Goal: Check status: Check status

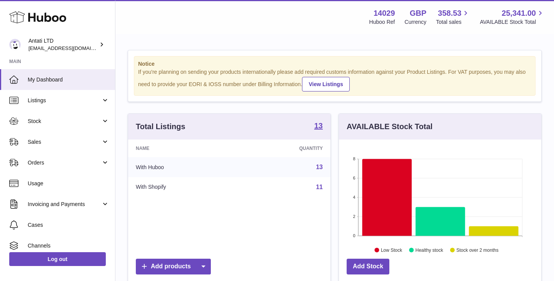
scroll to position [120, 202]
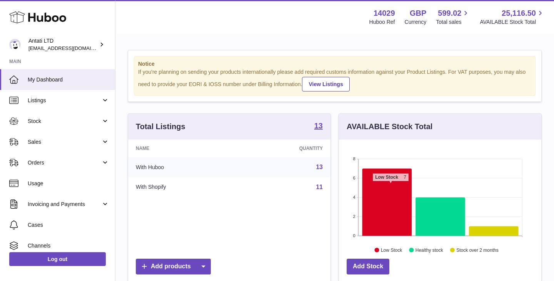
click at [391, 186] on icon at bounding box center [388, 202] width 50 height 67
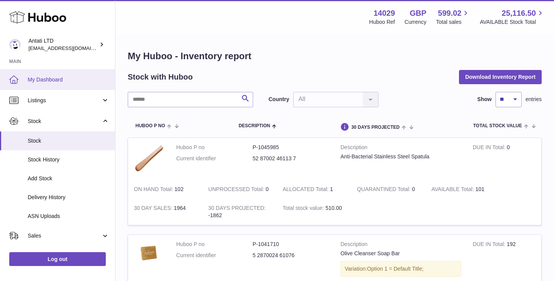
click at [58, 79] on span "My Dashboard" at bounding box center [69, 79] width 82 height 7
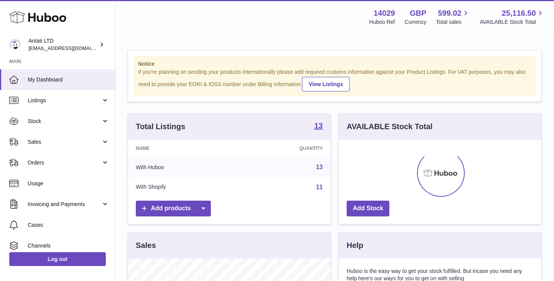
scroll to position [120, 202]
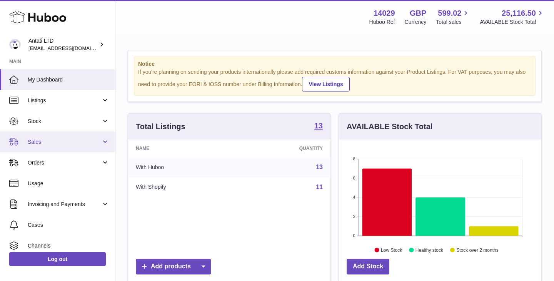
click at [92, 142] on span "Sales" at bounding box center [65, 142] width 74 height 7
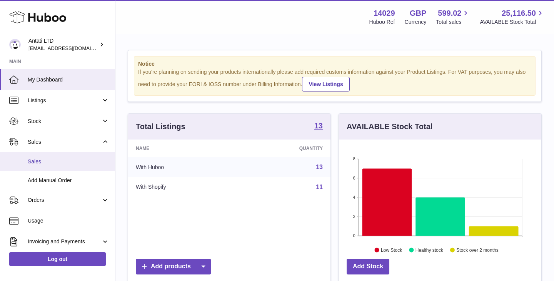
click at [38, 160] on span "Sales" at bounding box center [69, 161] width 82 height 7
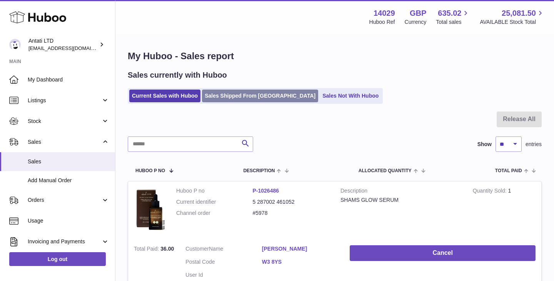
click at [231, 98] on link "Sales Shipped From Huboo" at bounding box center [260, 96] width 116 height 13
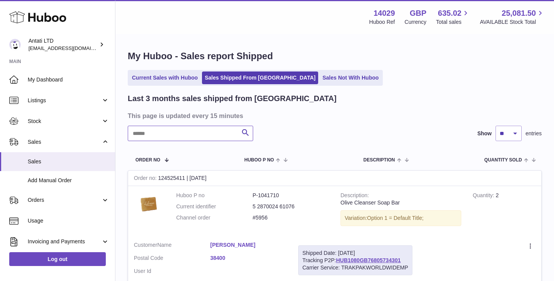
click at [189, 134] on input "text" at bounding box center [190, 133] width 125 height 15
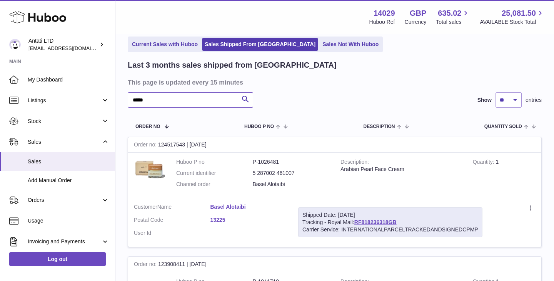
scroll to position [45, 0]
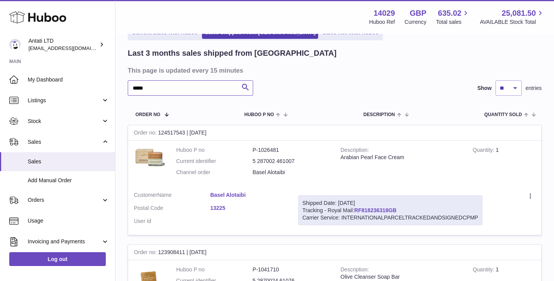
type input "*****"
click at [374, 210] on link "RF818236318GB" at bounding box center [375, 210] width 42 height 6
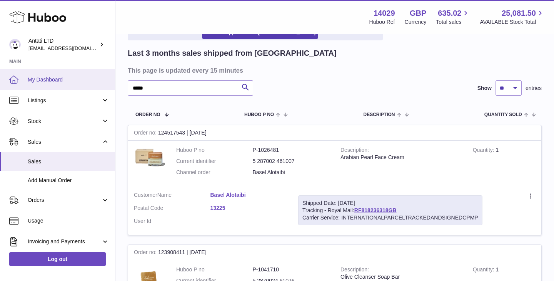
click at [52, 79] on span "My Dashboard" at bounding box center [69, 79] width 82 height 7
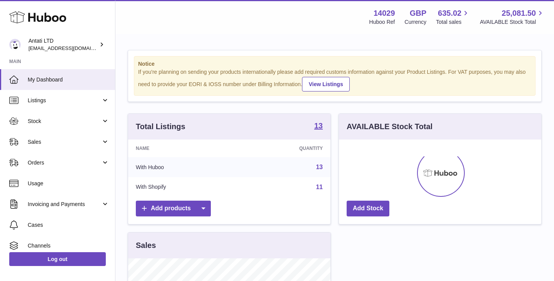
scroll to position [120, 202]
